Goal: Use online tool/utility: Use online tool/utility

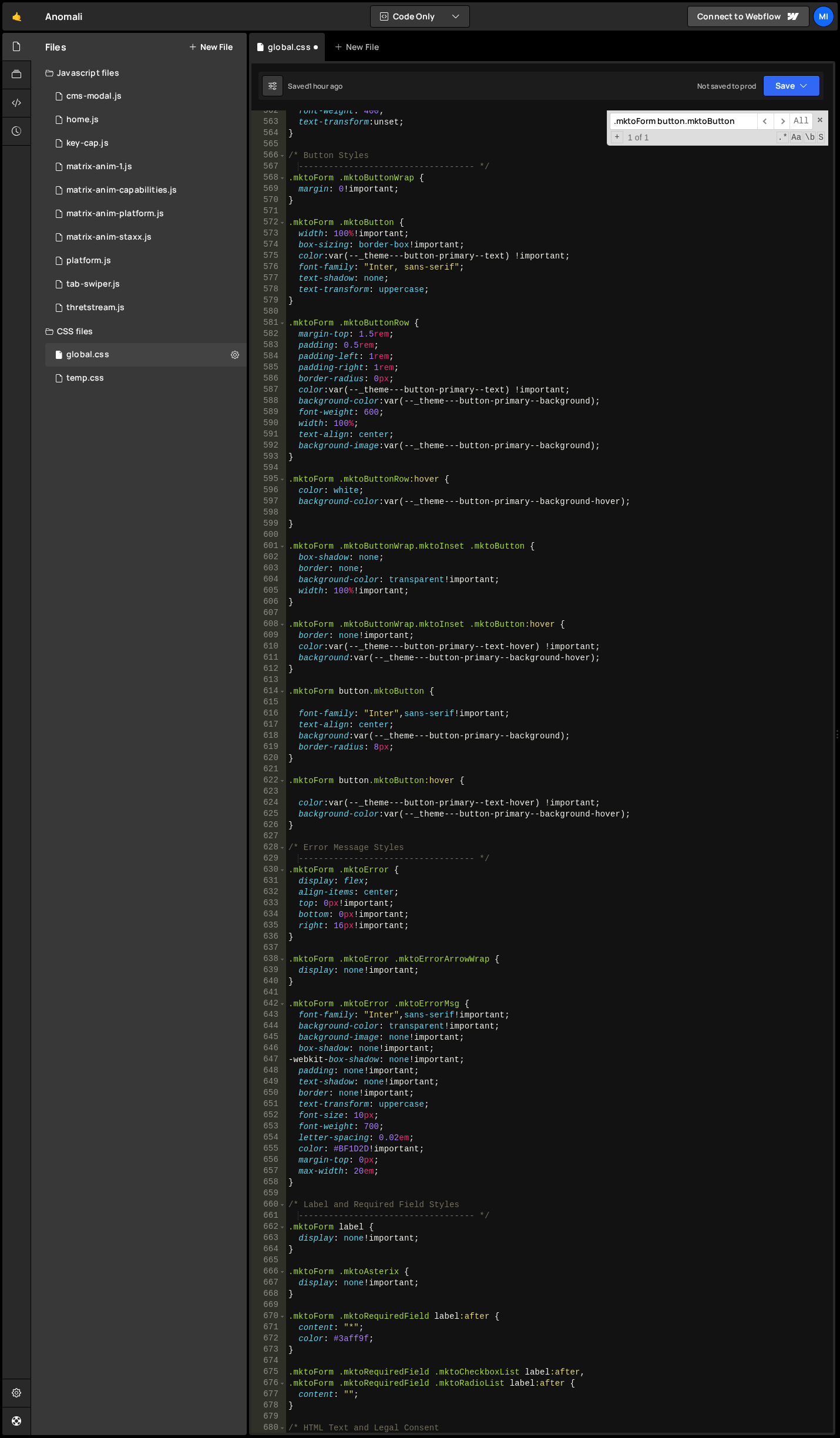
scroll to position [6491, 0]
click at [450, 323] on div "font-weight : 400 ; text-transform : unset ; } /* Button Styles ---------------…" at bounding box center [557, 778] width 542 height 1345
type textarea ".mktoForm .mktoButtonRow {"
click at [686, 132] on div ".mktoForm button.mktoButton ​ ​ All Replace All + 1 of 1 .* Aa \b S" at bounding box center [718, 128] width 222 height 35
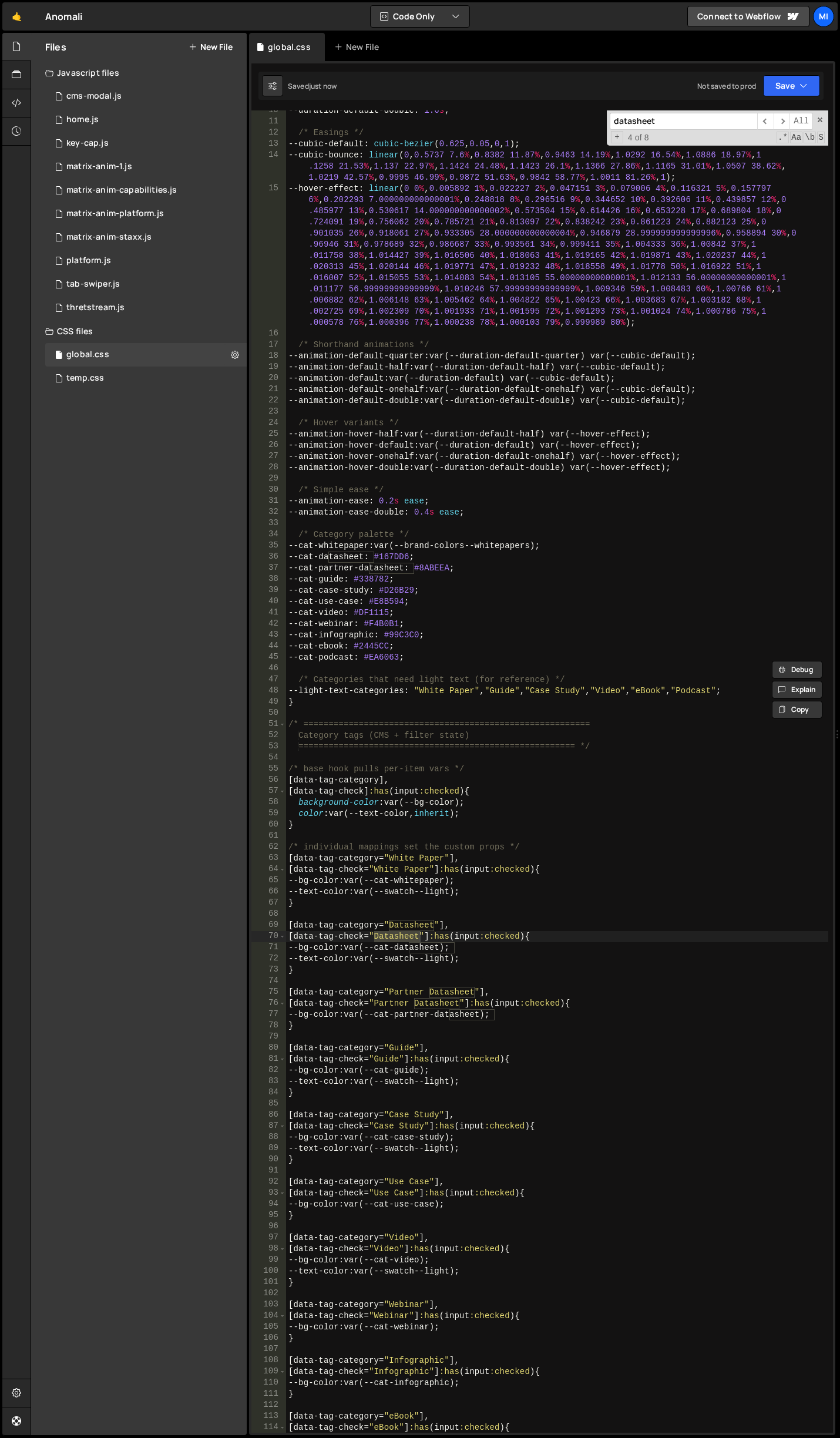
scroll to position [247, 0]
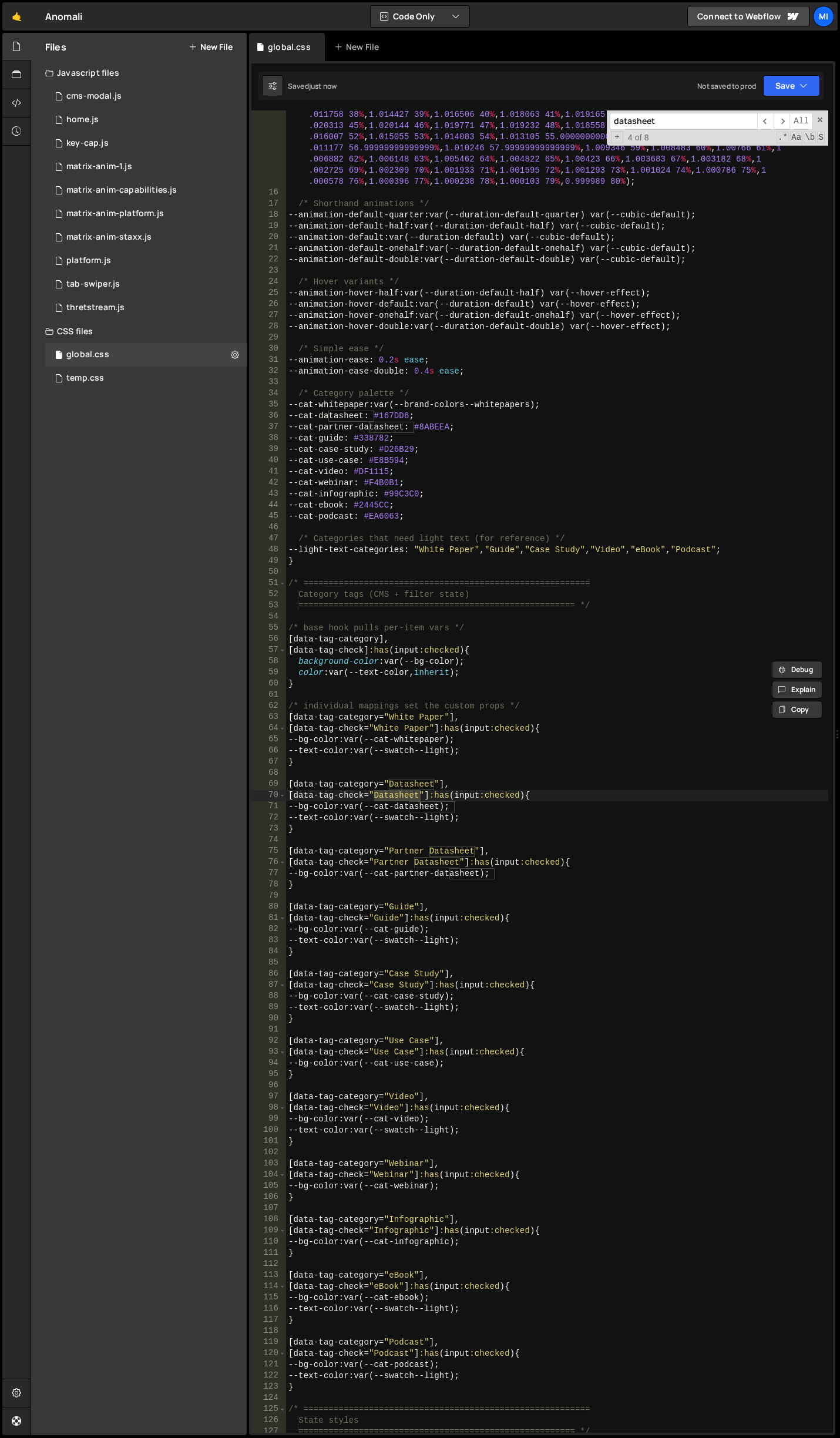
type input "datasheet"
click at [485, 818] on div "--hover-effect : linear ( 0 0 % , 0.005892 1 % , 0.022227 2 % , 0.047151 3 % , …" at bounding box center [557, 782] width 542 height 1479
click at [488, 818] on div "--hover-effect : linear ( 0 0 % , 0.005892 1 % , 0.022227 2 % , 0.047151 3 % , …" at bounding box center [557, 782] width 542 height 1479
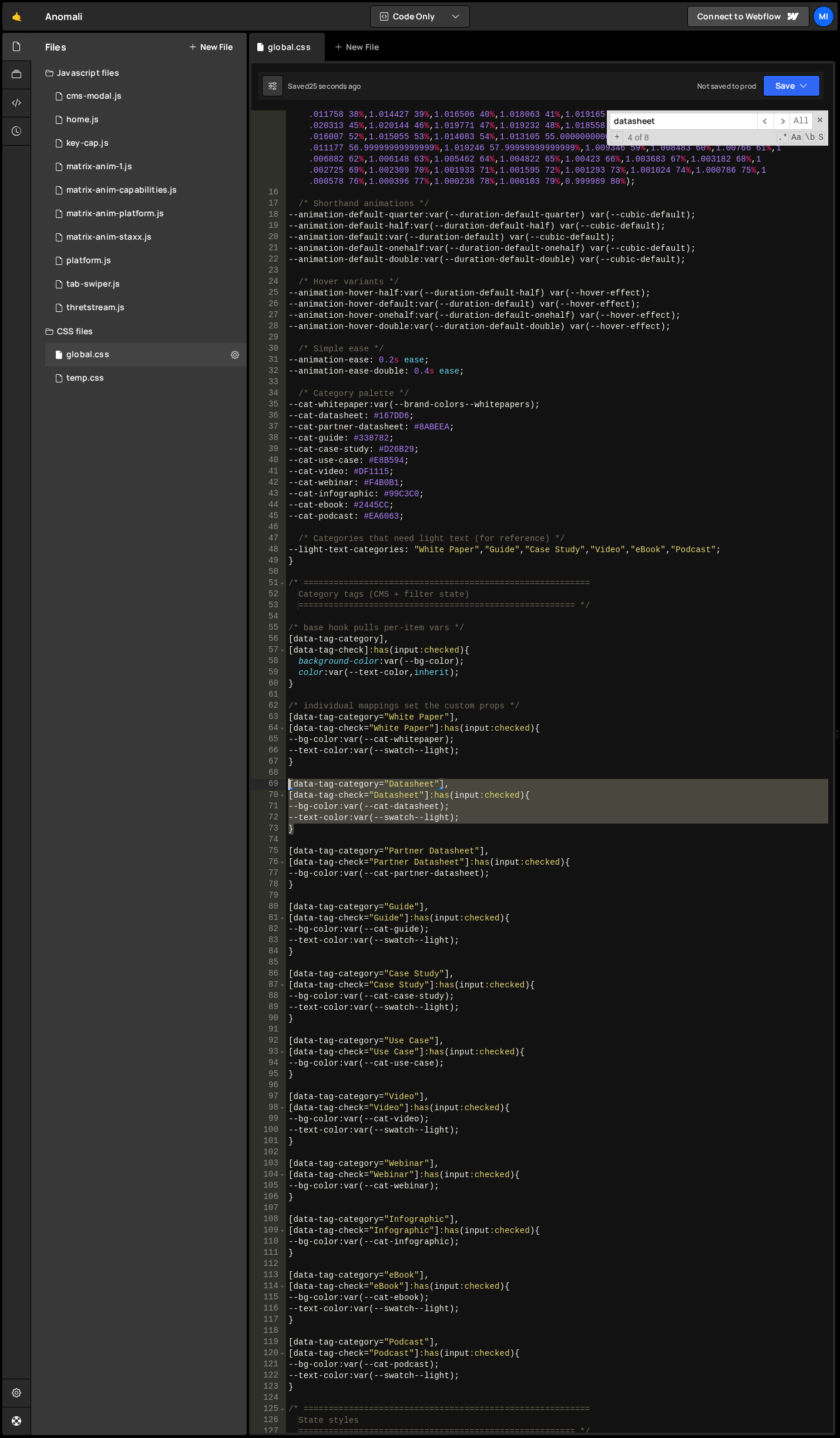
drag, startPoint x: 326, startPoint y: 826, endPoint x: 268, endPoint y: 783, distance: 72.2
click at [268, 783] on div "--text-color: var(--swatch--light); 15 16 17 18 19 20 21 22 23 24 25 26 27 28 2…" at bounding box center [542, 772] width 582 height 1323
click at [342, 833] on div "--hover-effect : linear ( 0 0 % , 0.005892 1 % , 0.022227 2 % , 0.047151 3 % , …" at bounding box center [557, 772] width 542 height 1323
type textarea "}"
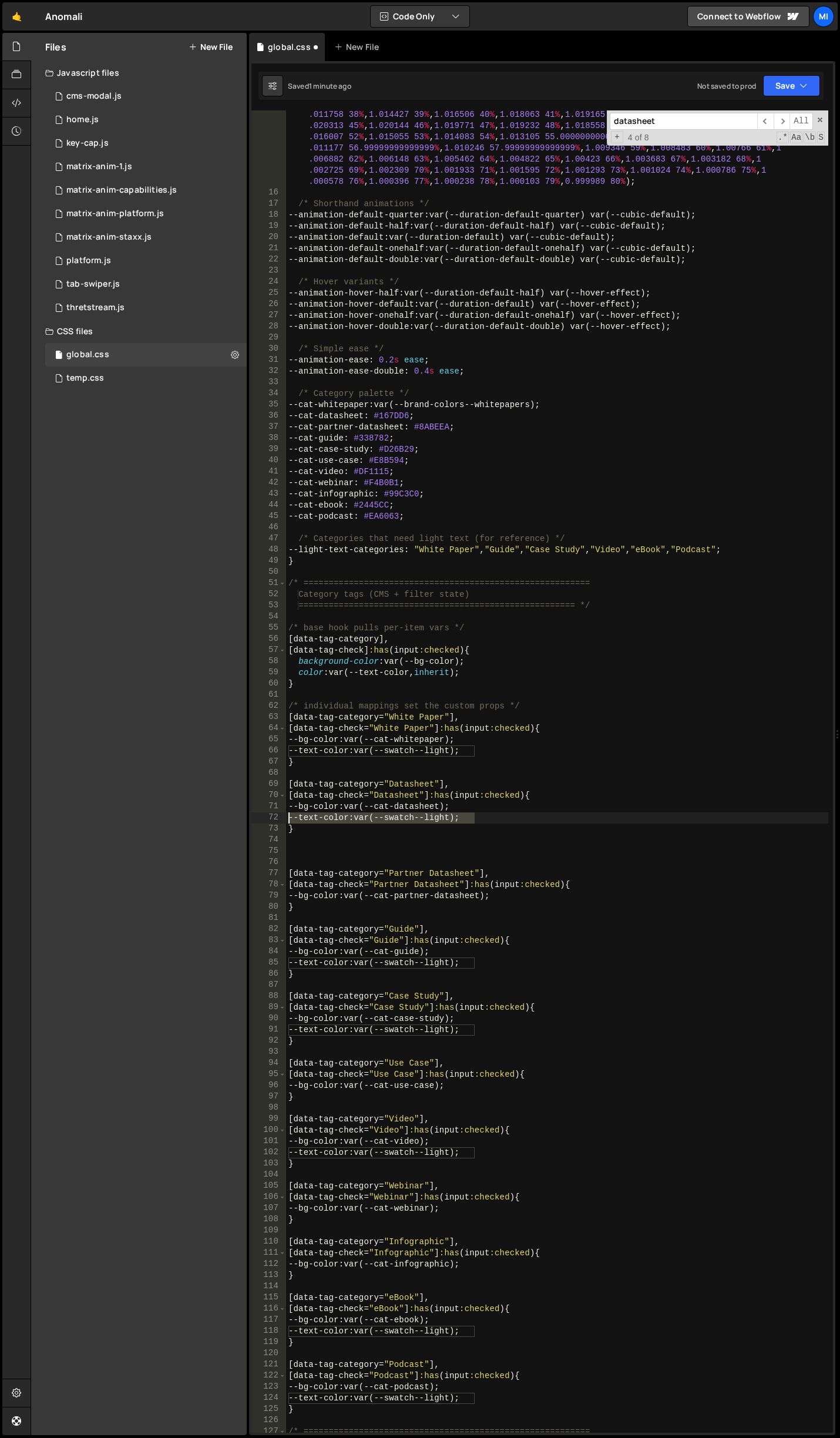
drag, startPoint x: 485, startPoint y: 815, endPoint x: 287, endPoint y: 822, distance: 198.1
click at [287, 822] on div "--hover-effect : linear ( 0 0 % , 0.005892 1 % , 0.022227 2 % , 0.047151 3 % , …" at bounding box center [557, 782] width 542 height 1479
click at [540, 896] on div "--hover-effect : linear ( 0 0 % , 0.005892 1 % , 0.022227 2 % , 0.047151 3 % , …" at bounding box center [557, 782] width 542 height 1479
type textarea "--bg-color: var(--cat-partner-datasheet);"
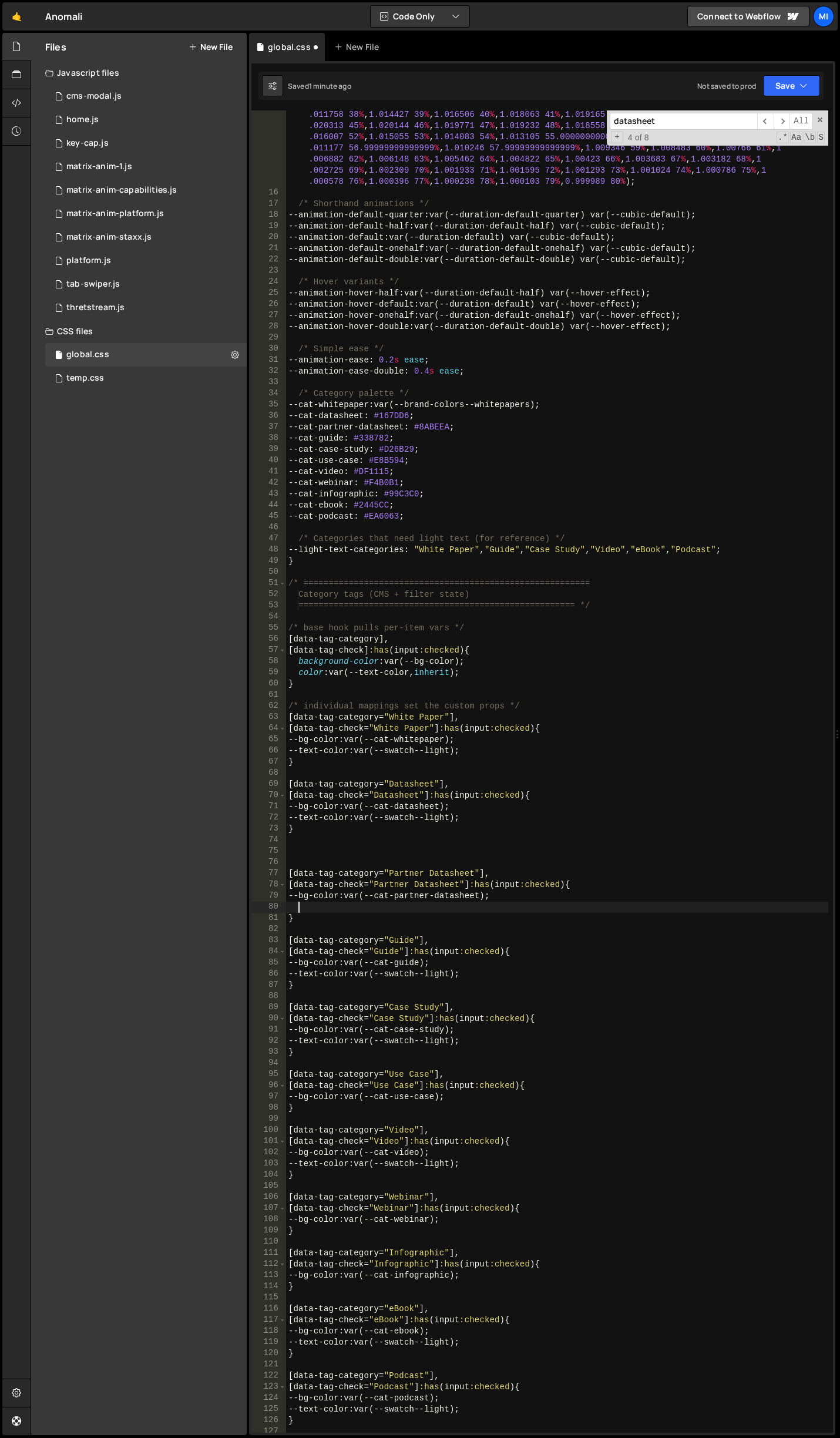
paste textarea "--text-color: var(--swatch--light);"
drag, startPoint x: 447, startPoint y: 906, endPoint x: 473, endPoint y: 905, distance: 26.0
click at [473, 905] on div "--hover-effect : linear ( 0 0 % , 0.005892 1 % , 0.022227 2 % , 0.047151 3 % , …" at bounding box center [557, 782] width 542 height 1479
type textarea "--text-color: var(--swatch--dark);"
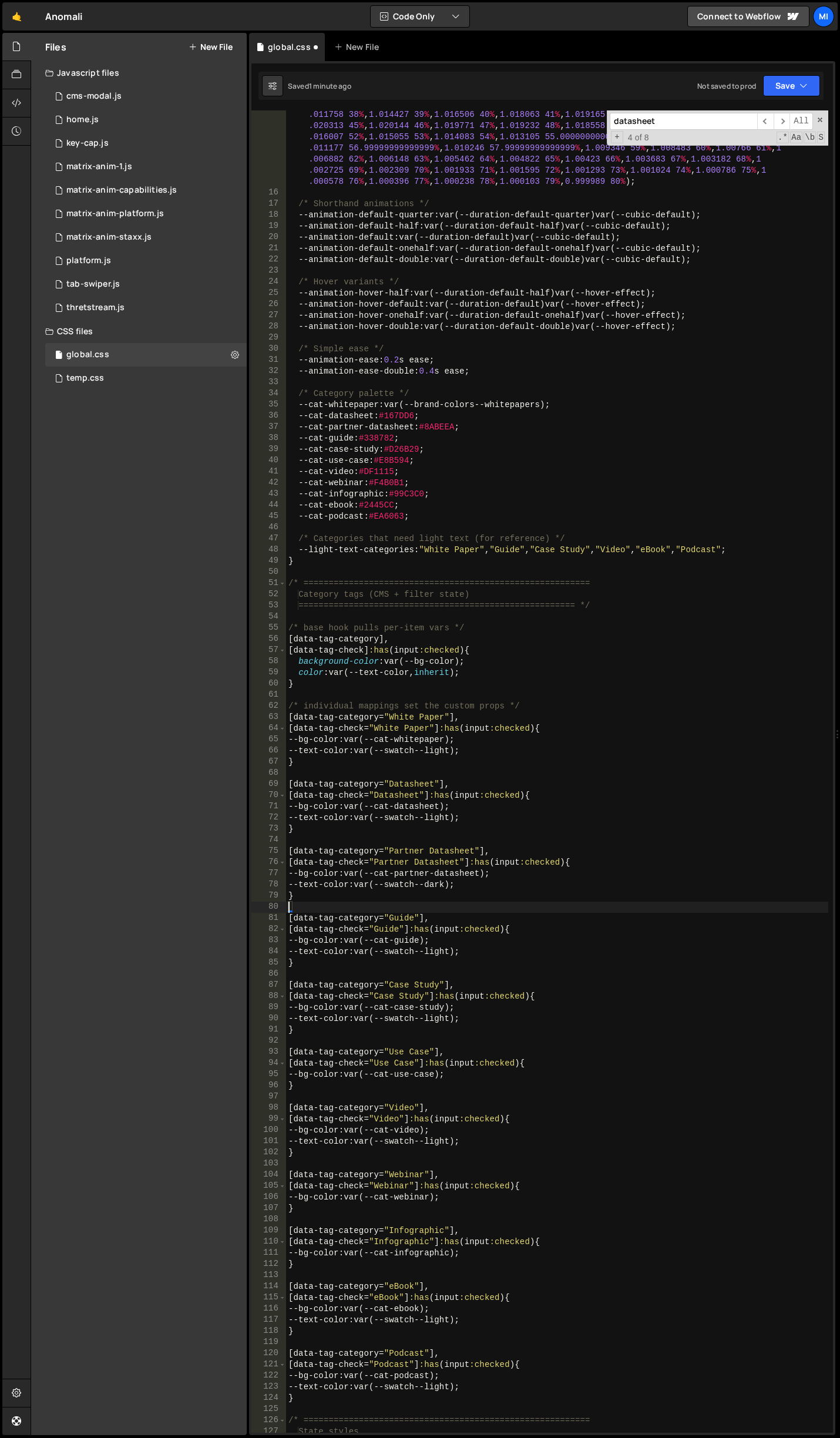
scroll to position [0, 0]
drag, startPoint x: 296, startPoint y: 888, endPoint x: 487, endPoint y: 887, distance: 191.0
click at [487, 887] on div "--hover-effect : linear ( 0 0 % , 0.005892 1 % , 0.022227 2 % , 0.047151 3 % , …" at bounding box center [557, 782] width 542 height 1479
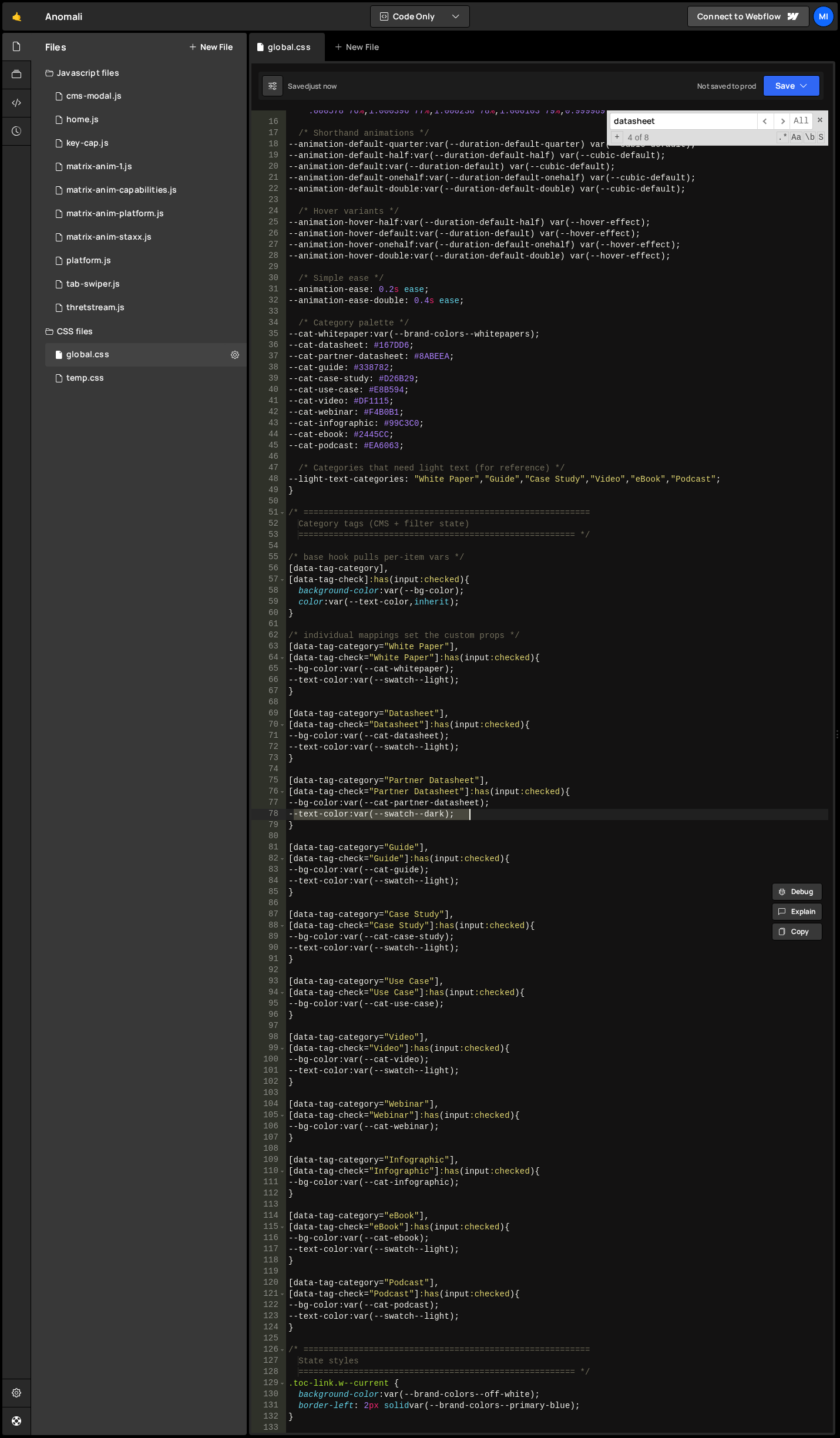
scroll to position [317, 0]
click at [479, 998] on div "--hover-effect : linear ( 0 0 % , 0.005892 1 % , 0.022227 2 % , 0.047151 3 % , …" at bounding box center [557, 711] width 542 height 1479
type textarea "[data-tag-check="Use Case"]:has(input:checked) { --bg-color: var(--cat-use-case…"
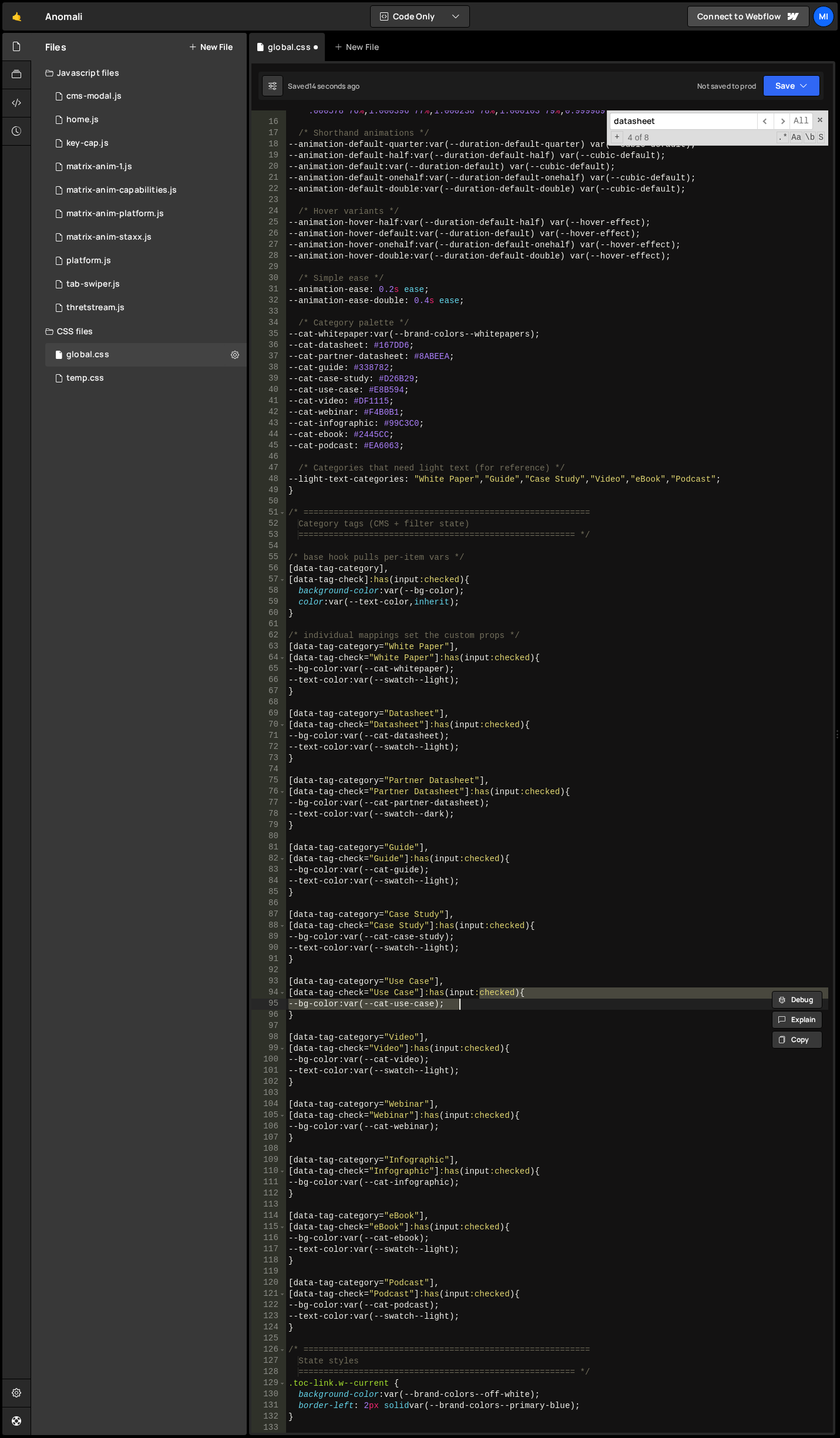
click at [483, 1002] on div "--hover-effect : linear ( 0 0 % , 0.005892 1 % , 0.022227 2 % , 0.047151 3 % , …" at bounding box center [557, 772] width 542 height 1323
type textarea "--bg-color: var(--cat-use-case);"
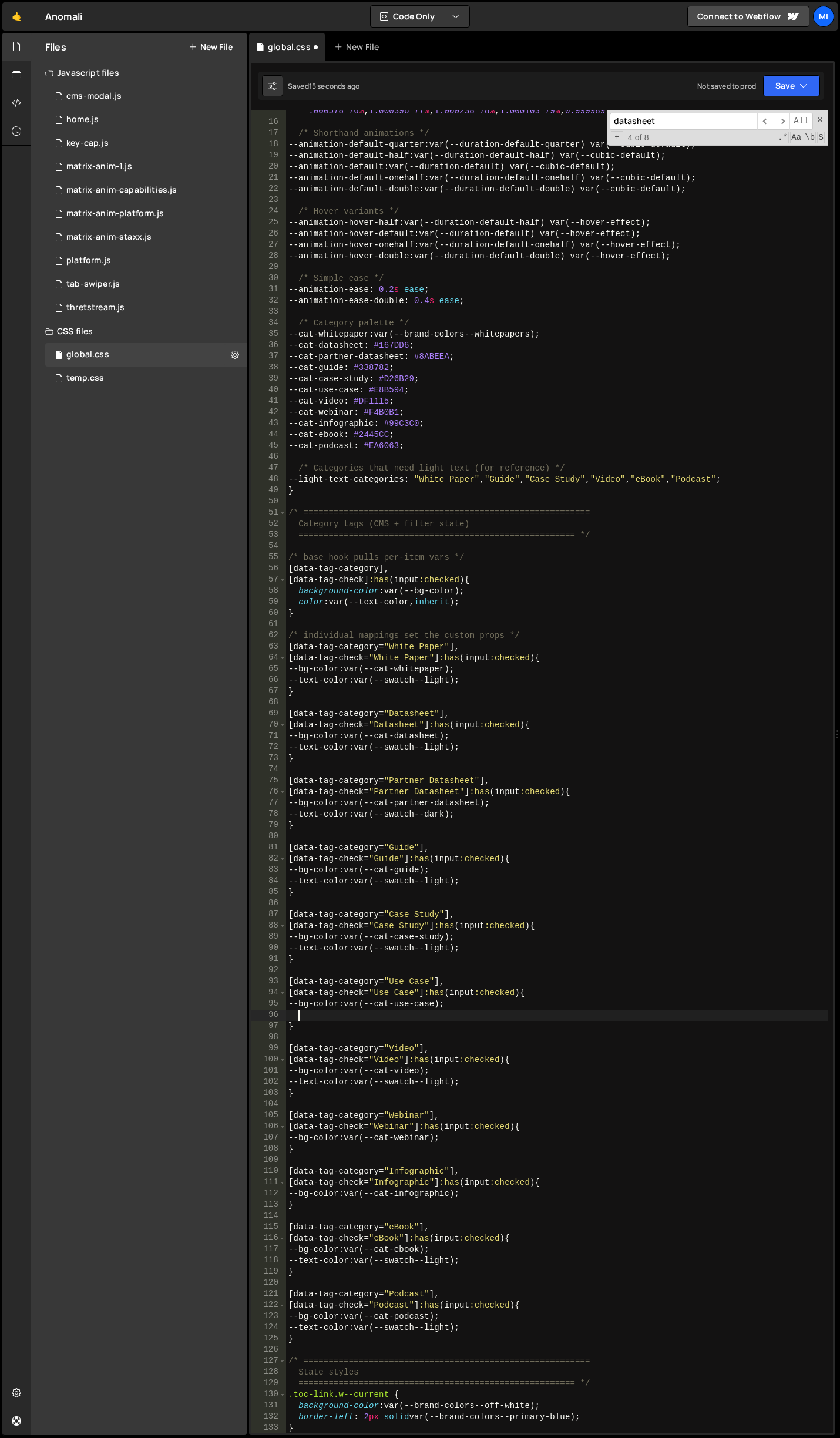
paste textarea "--text-color: var(--swatch--dark);"
click at [469, 1135] on div "--hover-effect : linear ( 0 0 % , 0.005892 1 % , 0.022227 2 % , 0.047151 3 % , …" at bounding box center [557, 711] width 542 height 1479
type textarea "--bg-color: var(--cat-webinar);"
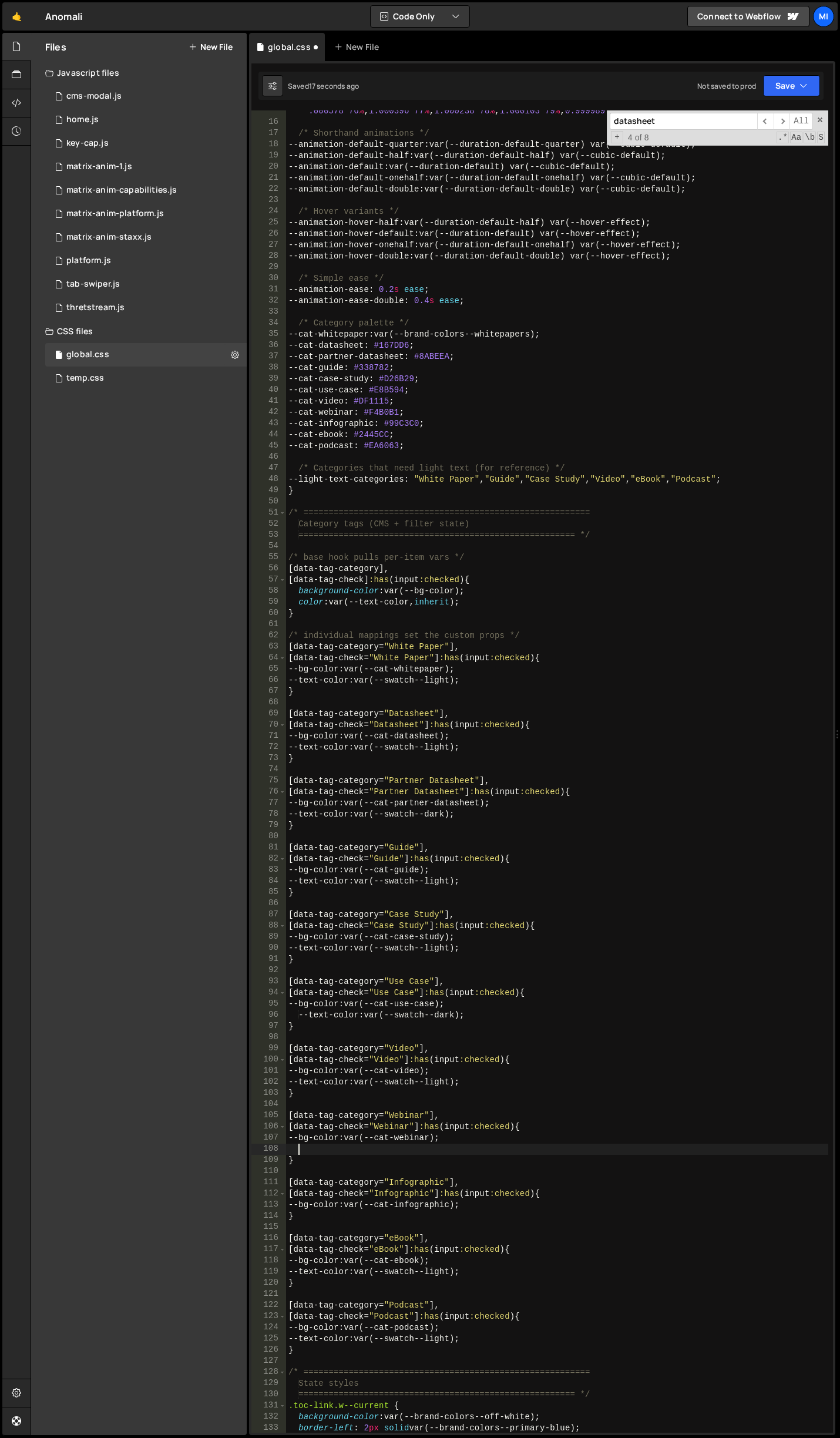
paste textarea "--text-color: var(--swatch--dark);"
click at [495, 1209] on div "--hover-effect : linear ( 0 0 % , 0.005892 1 % , 0.022227 2 % , 0.047151 3 % , …" at bounding box center [557, 711] width 542 height 1479
type textarea "--bg-color: var(--cat-infographic);"
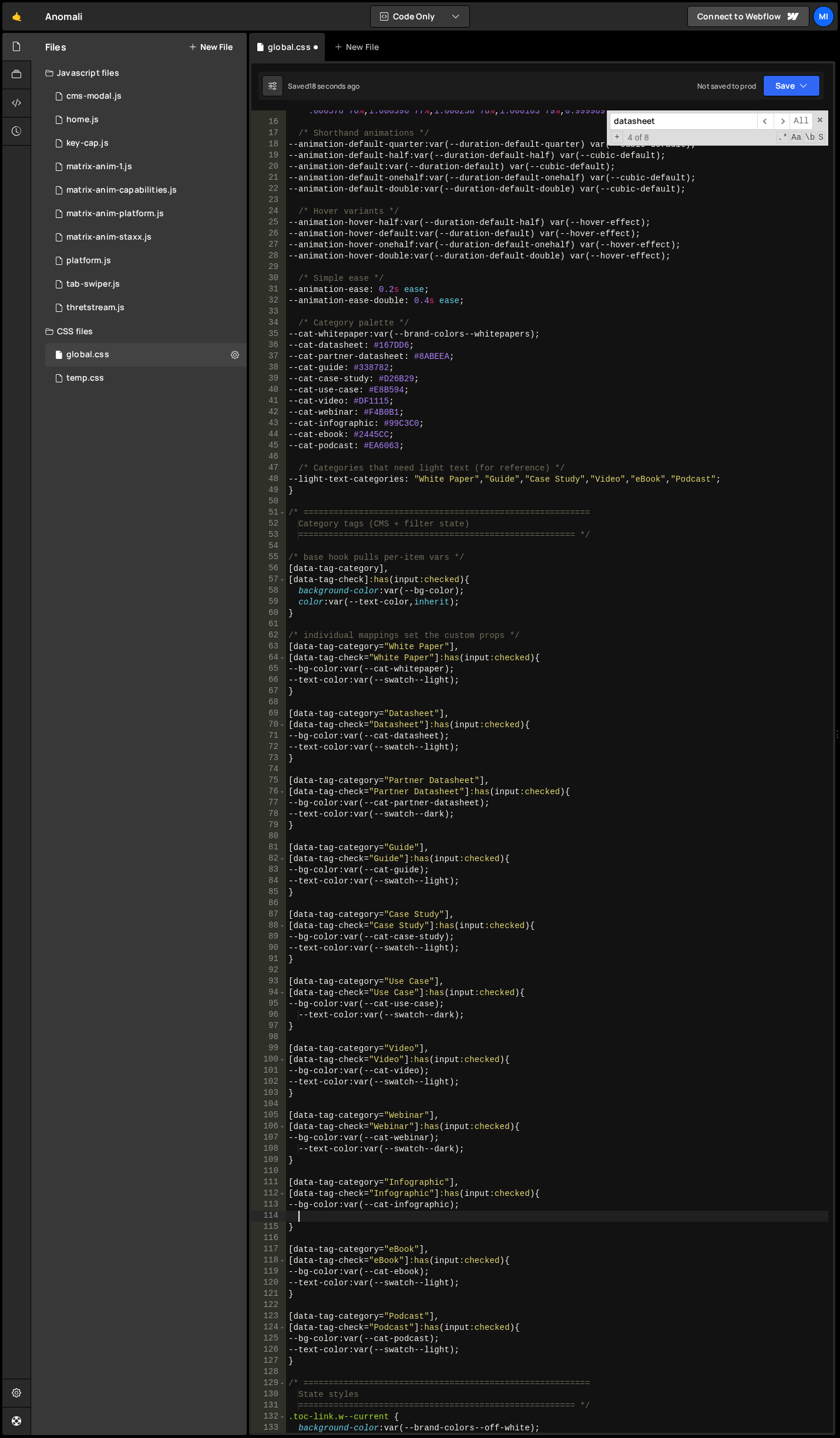
paste textarea "--text-color: var(--swatch--dark);"
type textarea "--text-color: var(--swatch--dark);"
